Goal: Find specific page/section: Find specific page/section

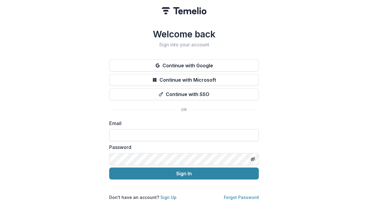
click at [121, 137] on input at bounding box center [183, 135] width 149 height 12
type input "**********"
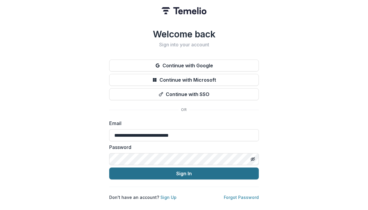
click at [147, 171] on button "Sign In" at bounding box center [183, 173] width 149 height 12
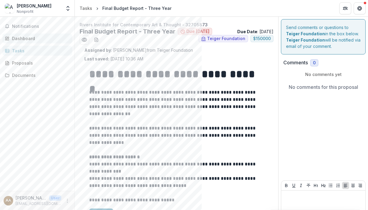
click at [20, 38] on div "Dashboard" at bounding box center [39, 38] width 55 height 6
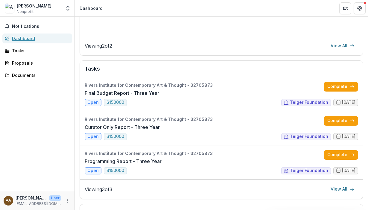
scroll to position [169, 0]
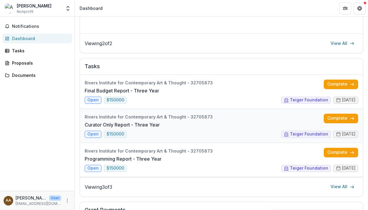
click at [108, 124] on link "Curator Only Report - Three Year" at bounding box center [122, 124] width 75 height 7
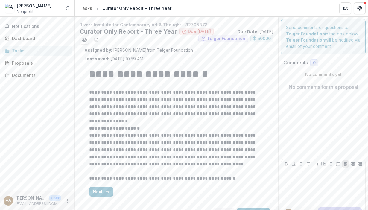
scroll to position [13, 0]
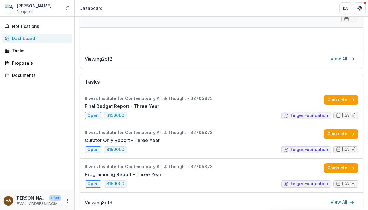
scroll to position [156, 0]
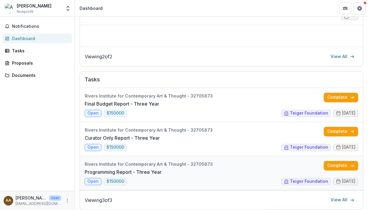
click at [120, 171] on link "Programming Report - Three Year" at bounding box center [123, 171] width 77 height 7
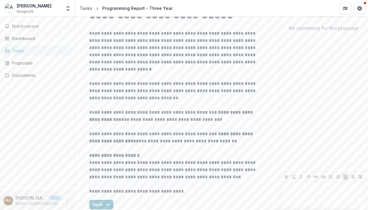
scroll to position [59, 0]
